Goal: Task Accomplishment & Management: Use online tool/utility

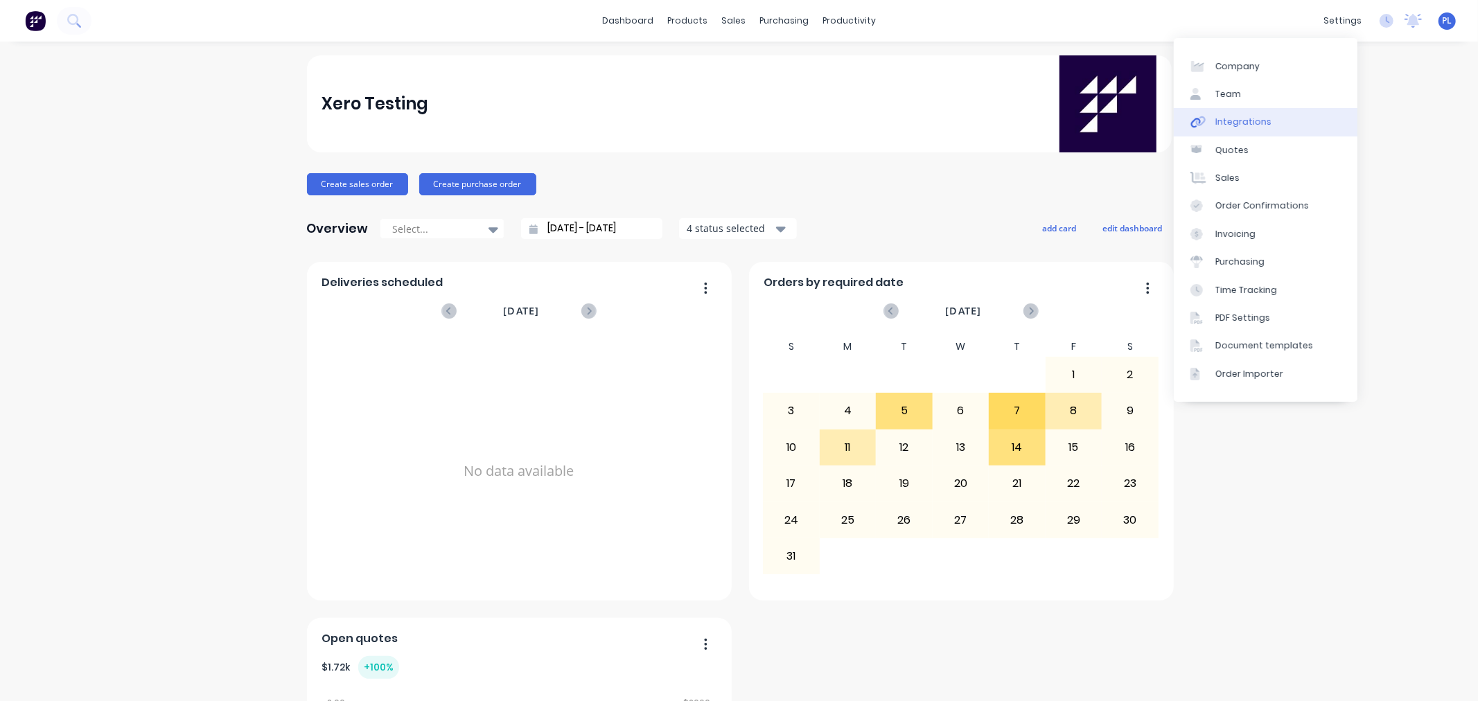
click at [1224, 123] on div "Integrations" at bounding box center [1243, 122] width 56 height 12
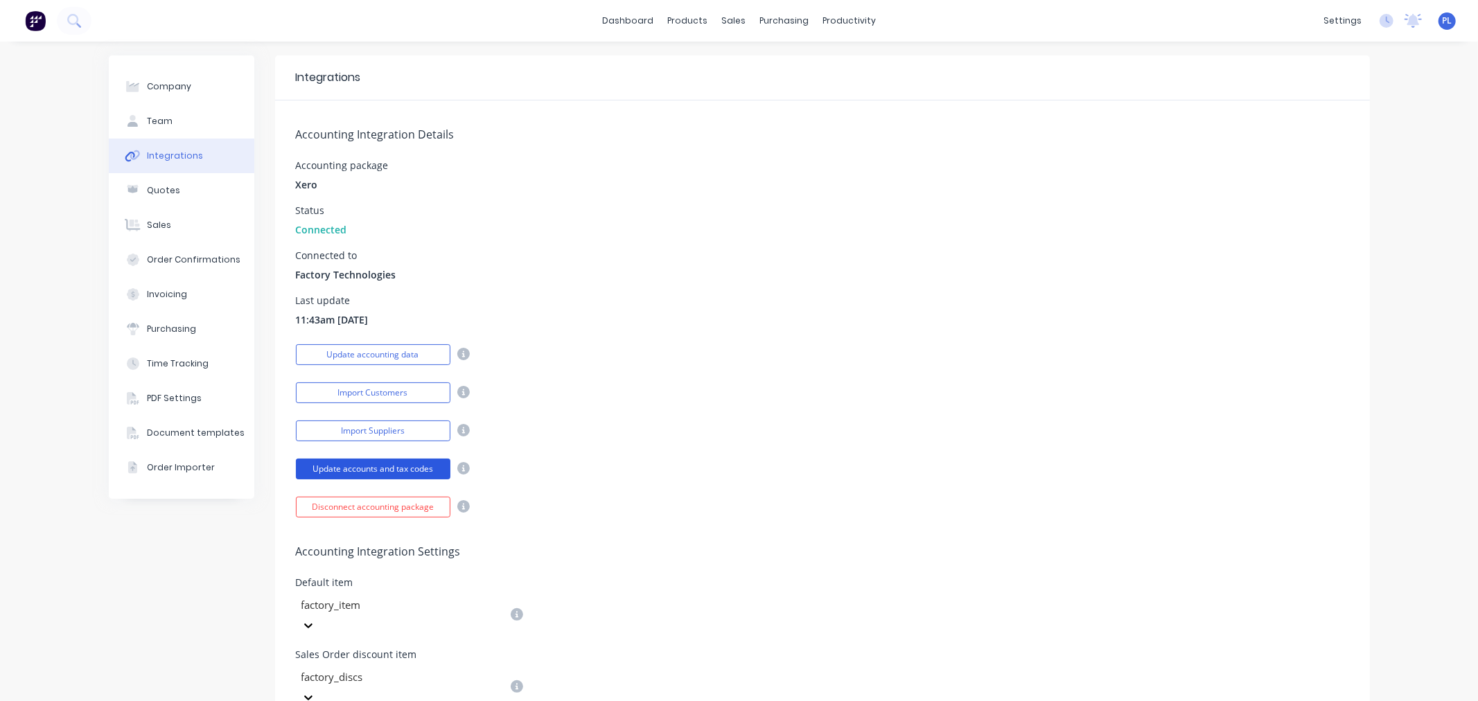
click at [362, 469] on button "Update accounts and tax codes" at bounding box center [373, 469] width 155 height 21
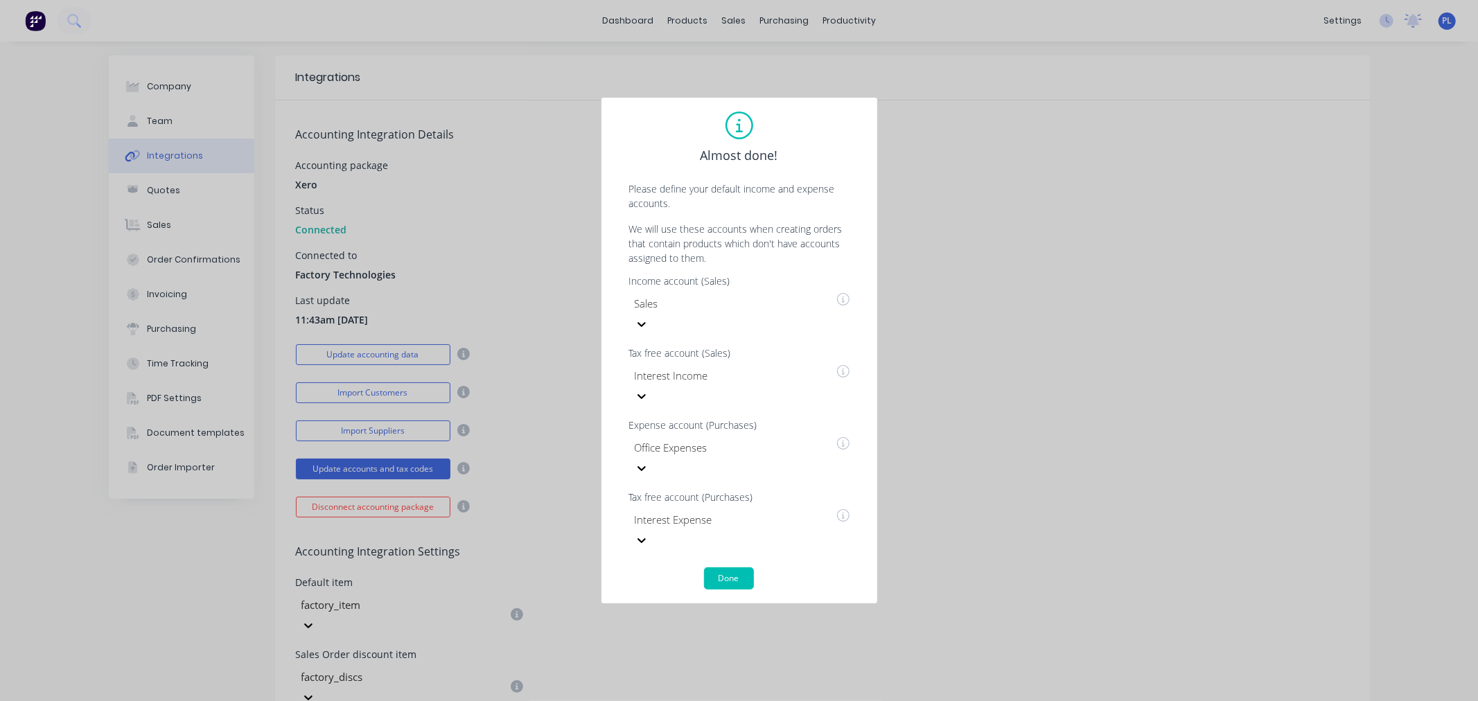
click at [726, 520] on div "Almost done! Please define your default income and expense accounts. We will us…" at bounding box center [739, 351] width 248 height 478
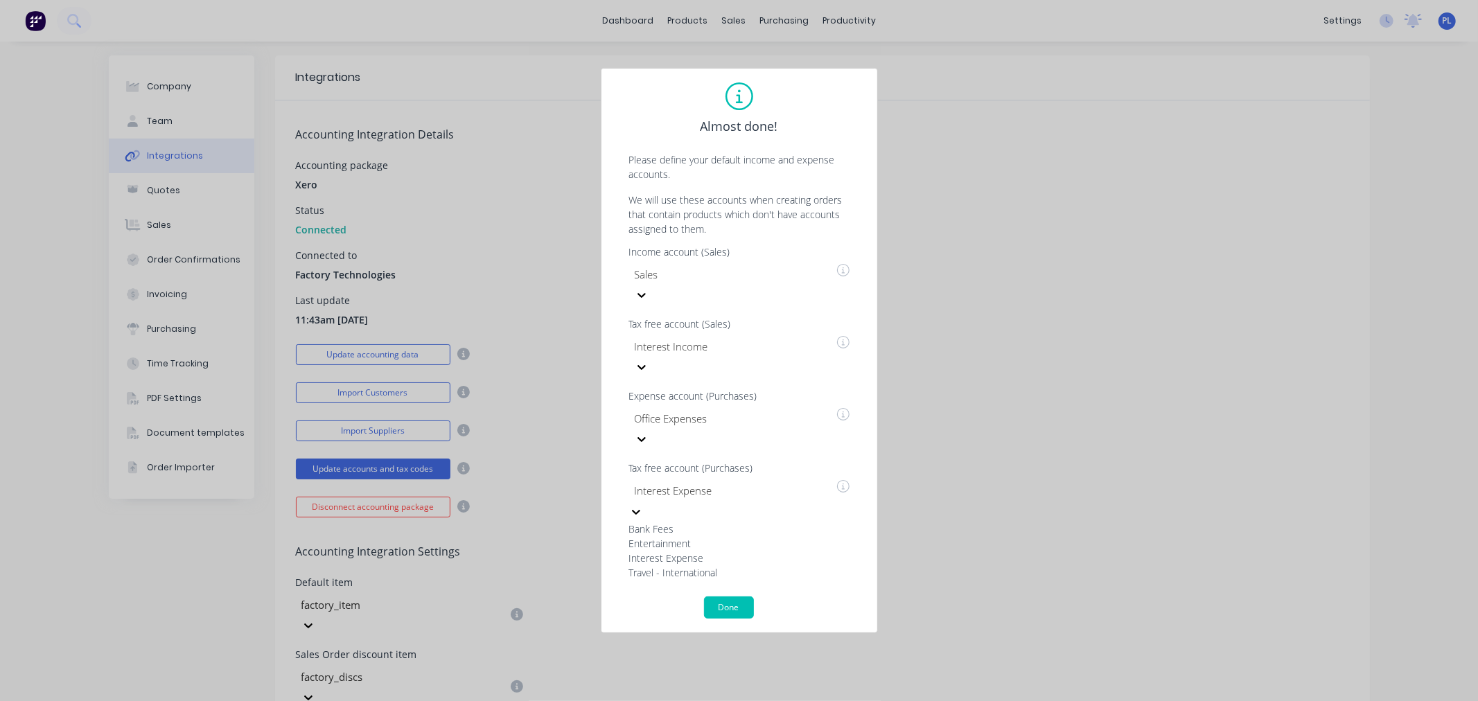
scroll to position [60, 0]
click at [714, 494] on div "4 results available. Use Up and Down to choose options, press Enter to select t…" at bounding box center [733, 530] width 208 height 100
click at [735, 187] on div "Almost done! Please define your default income and expense accounts. We will us…" at bounding box center [739, 350] width 248 height 536
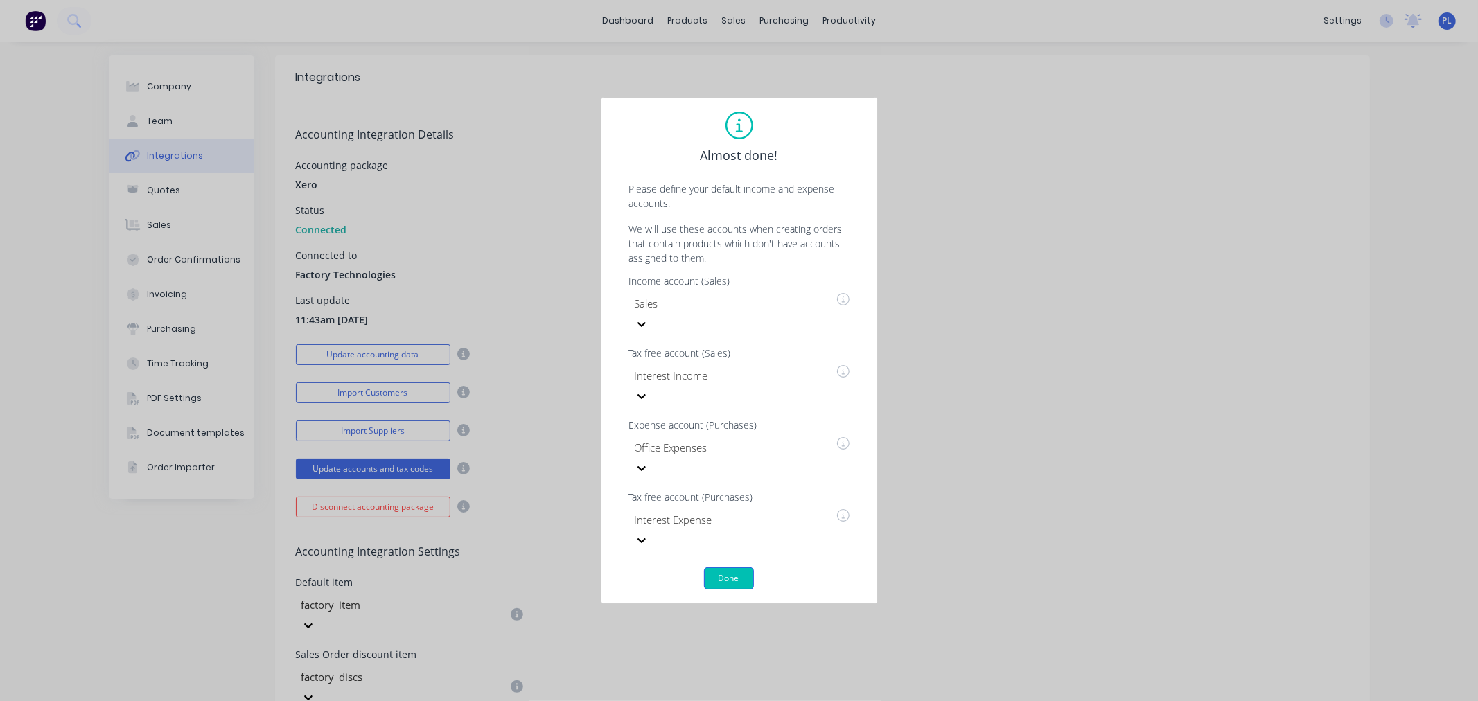
click at [730, 568] on button "Done" at bounding box center [729, 579] width 50 height 22
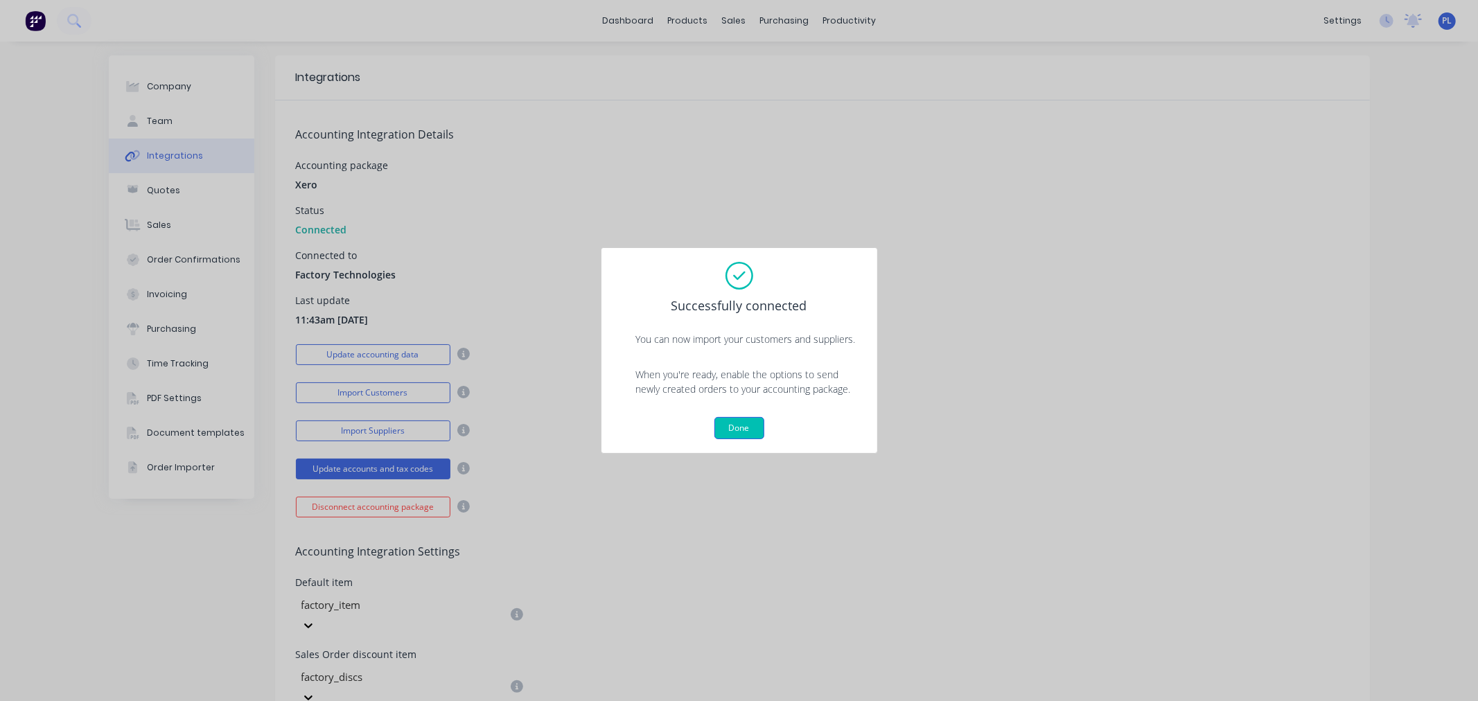
click at [733, 437] on button "Done" at bounding box center [739, 428] width 50 height 22
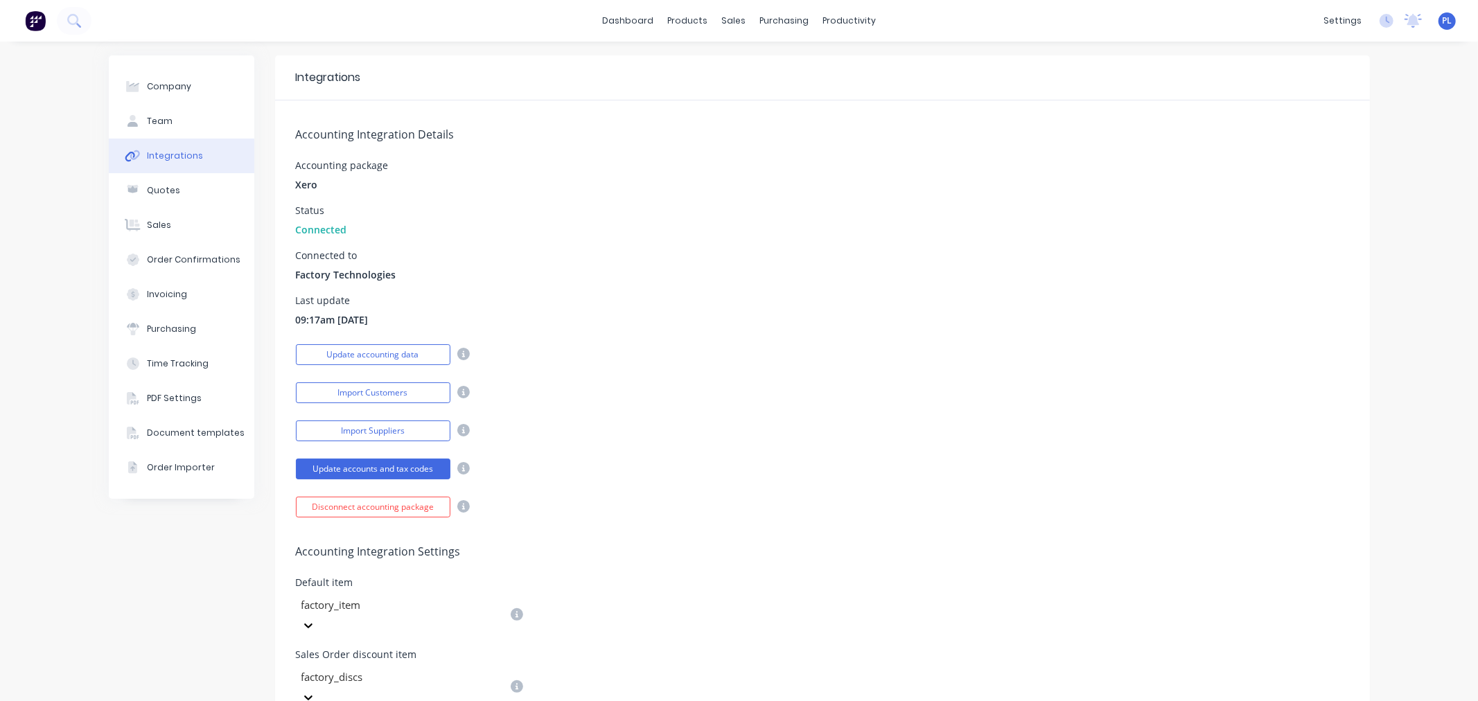
click at [849, 286] on div "Accounting Integration Details Accounting package Xero Status Connected Connect…" at bounding box center [822, 308] width 1095 height 417
